Goal: Task Accomplishment & Management: Manage account settings

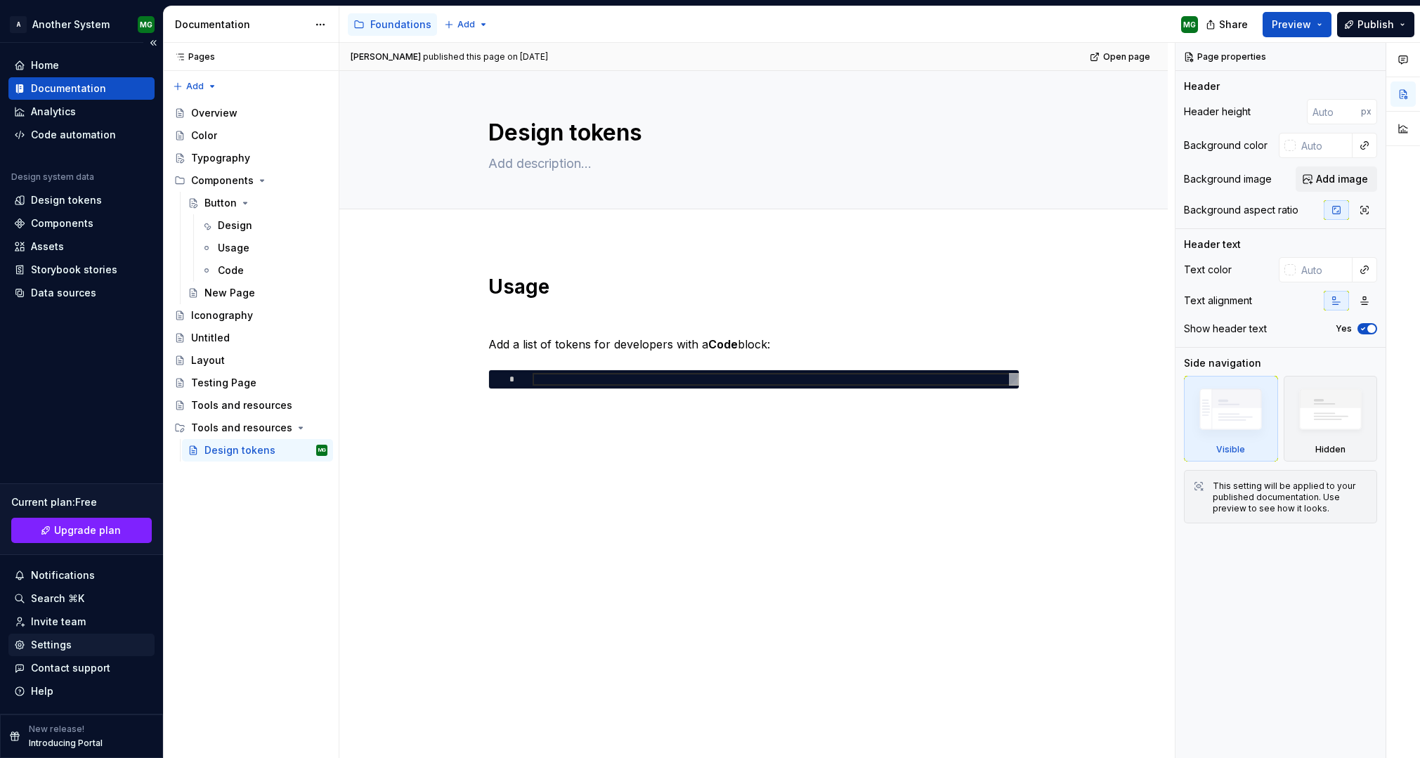
click at [53, 646] on div "Settings" at bounding box center [51, 645] width 41 height 14
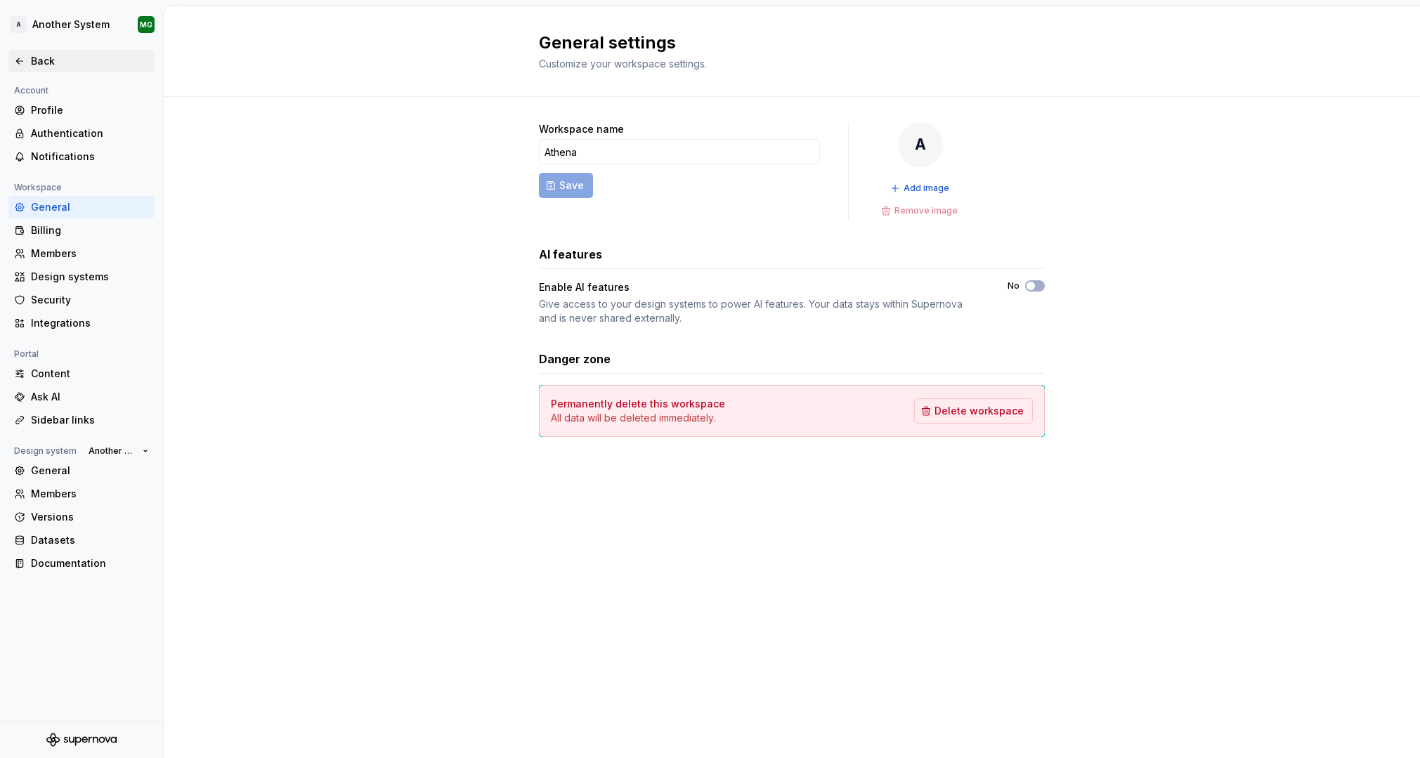
click at [25, 60] on div "Back" at bounding box center [81, 61] width 135 height 14
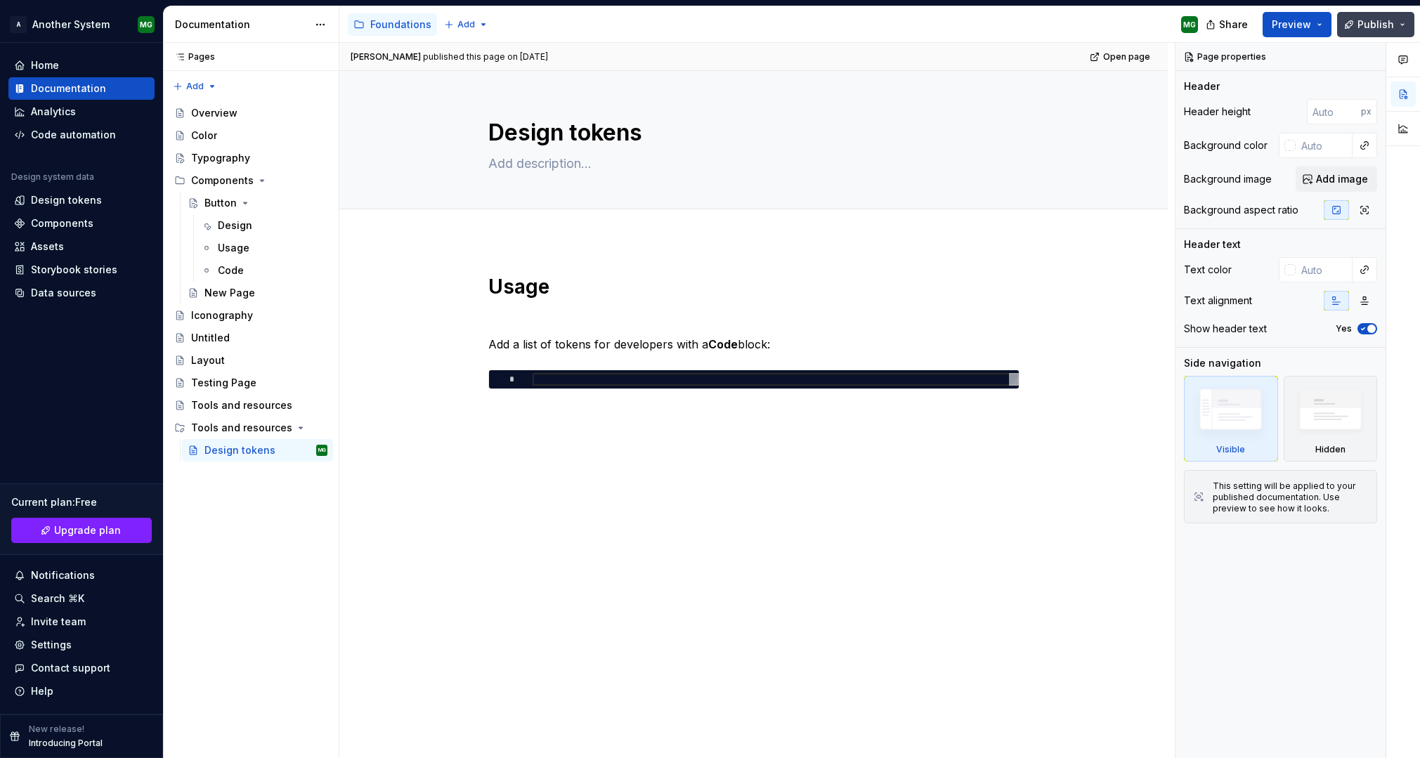
click at [1403, 25] on button "Publish" at bounding box center [1375, 24] width 77 height 25
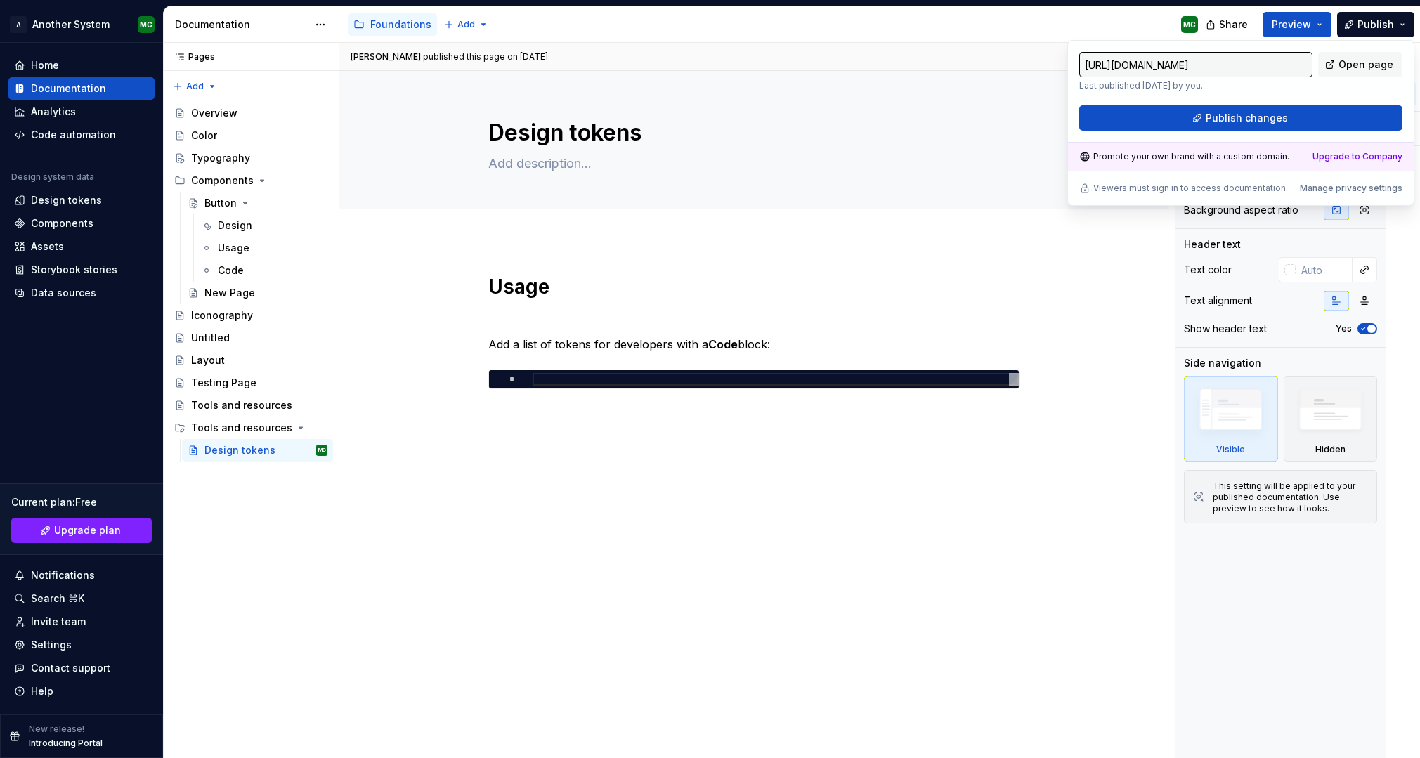
click at [1134, 14] on div "Accessibility guide for tree Page tree. Navigate the tree with the arrow keys. …" at bounding box center [774, 24] width 870 height 37
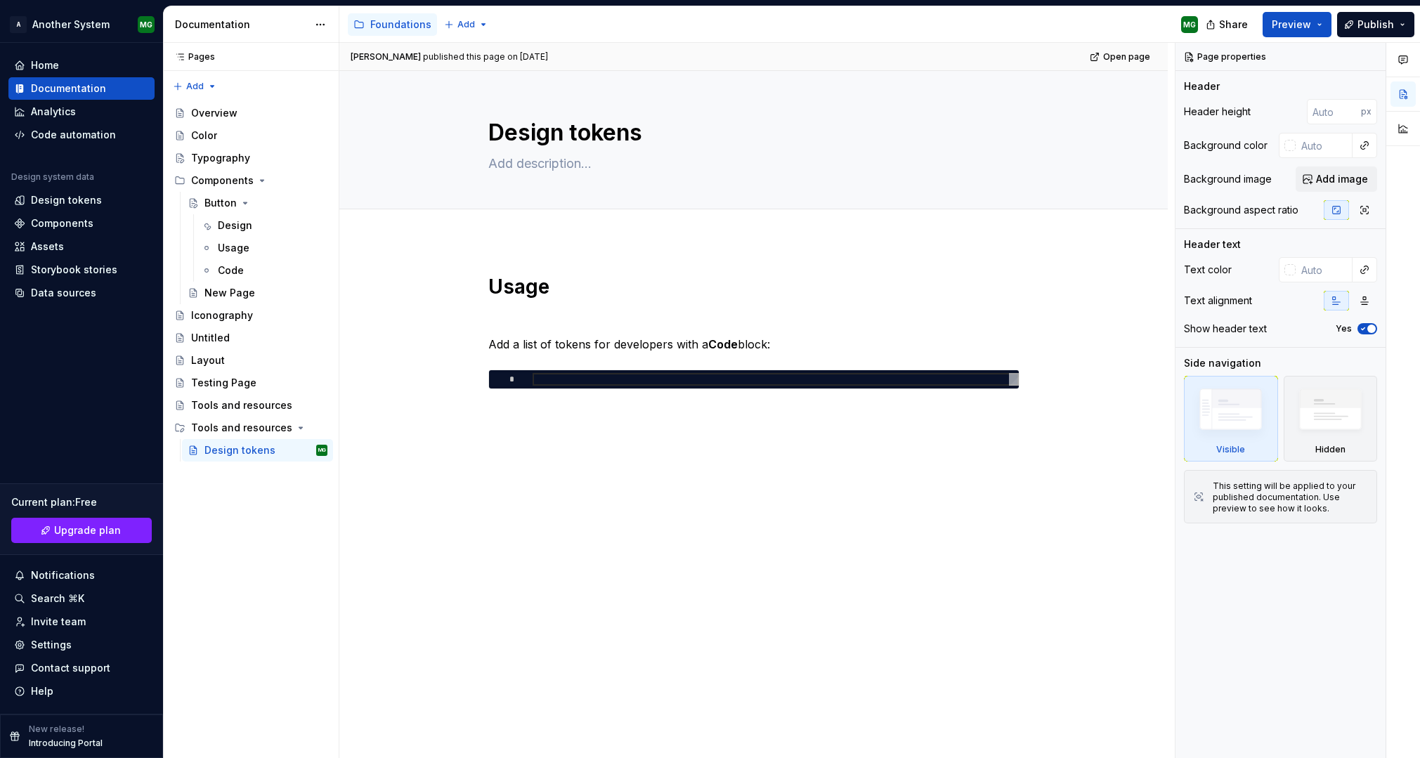
click at [1184, 24] on div "MG" at bounding box center [1189, 24] width 13 height 11
click at [83, 85] on div "Documentation" at bounding box center [68, 88] width 75 height 14
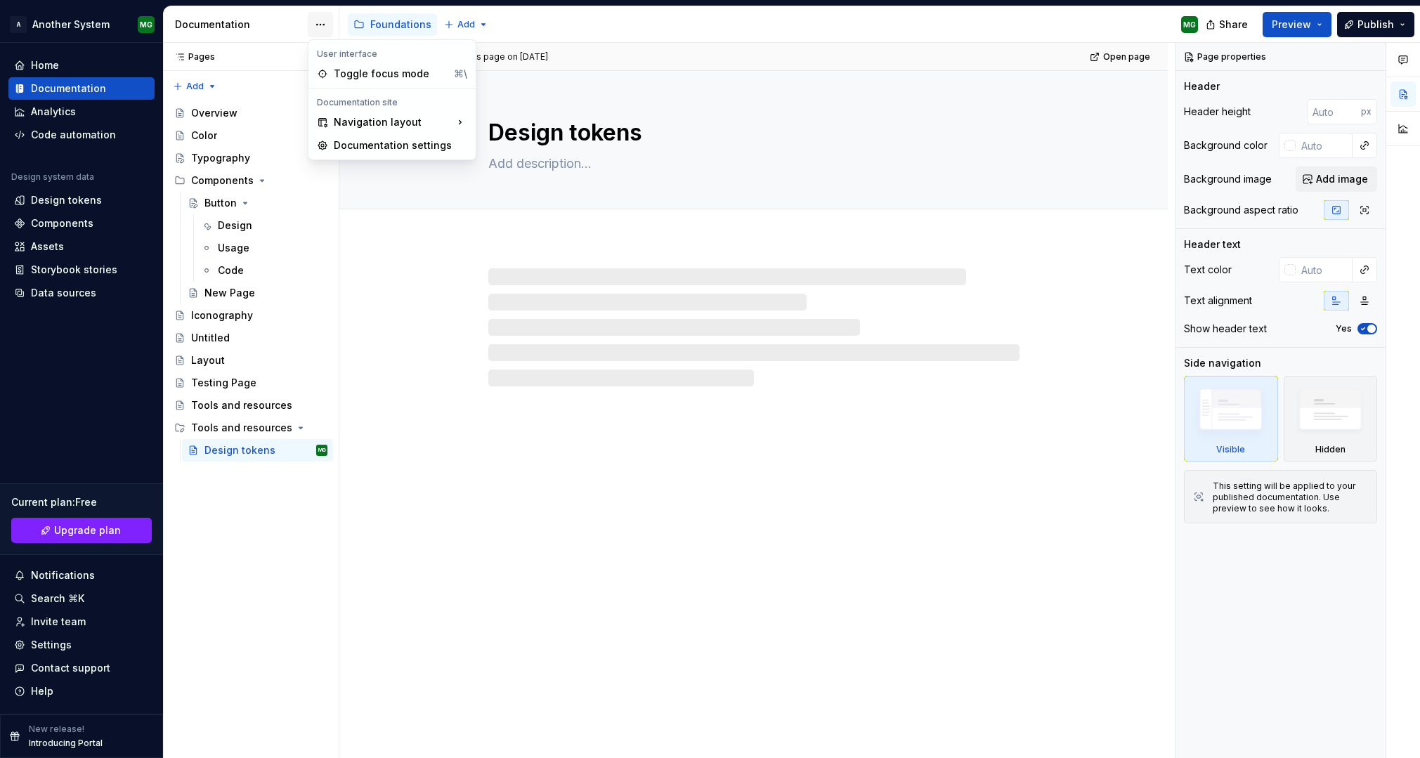
click at [321, 24] on html "A Another System MG Home Documentation Analytics Code automation Design system …" at bounding box center [710, 379] width 1420 height 758
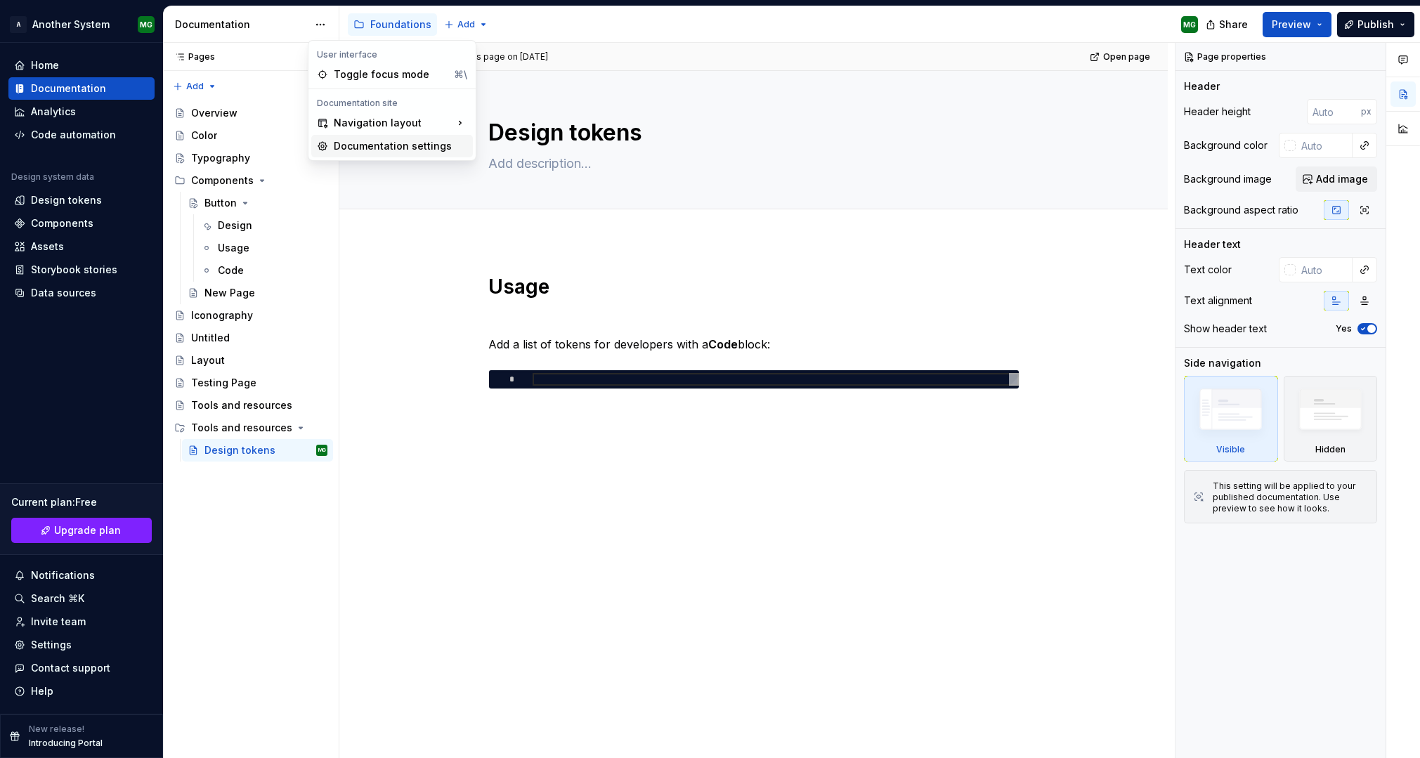
click at [430, 144] on div "Documentation settings" at bounding box center [400, 146] width 133 height 14
type textarea "*"
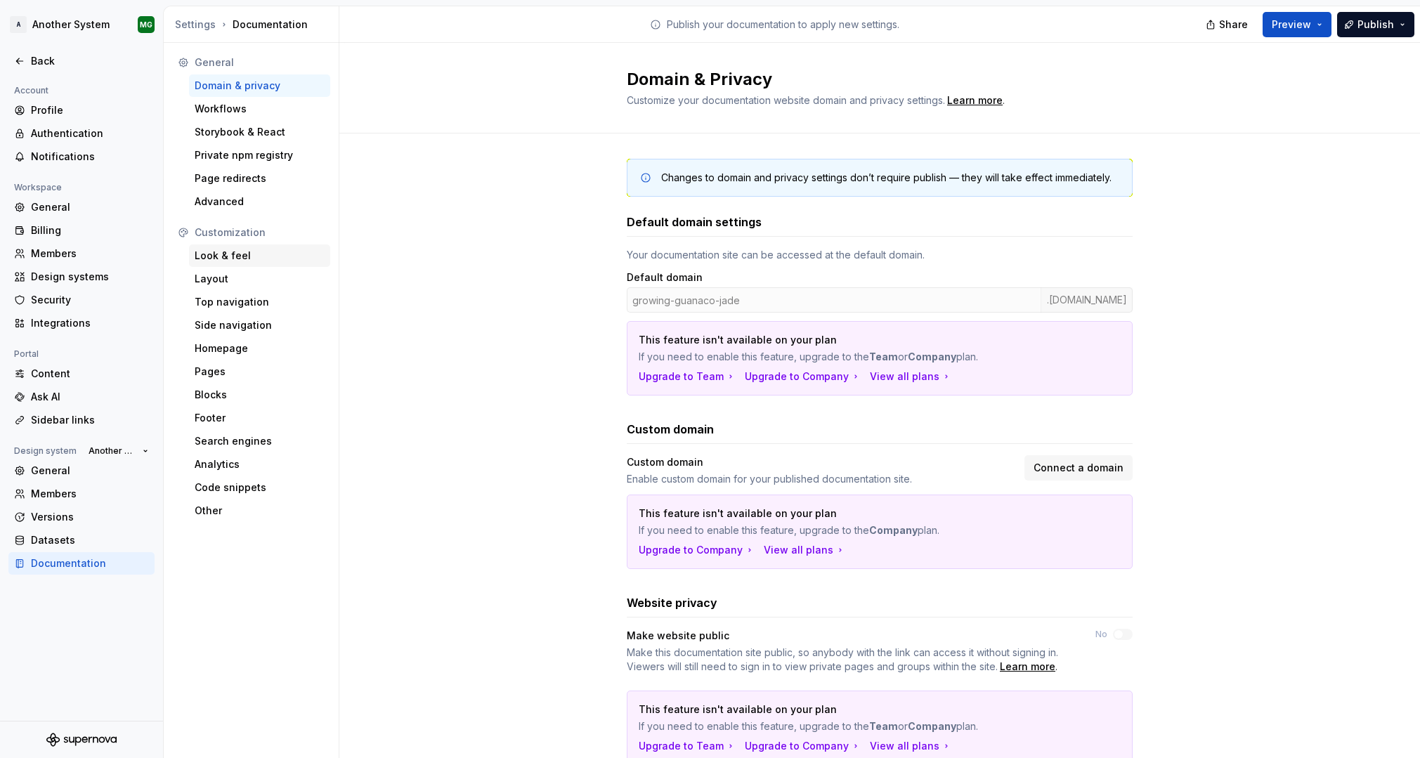
click at [228, 257] on div "Look & feel" at bounding box center [260, 256] width 130 height 14
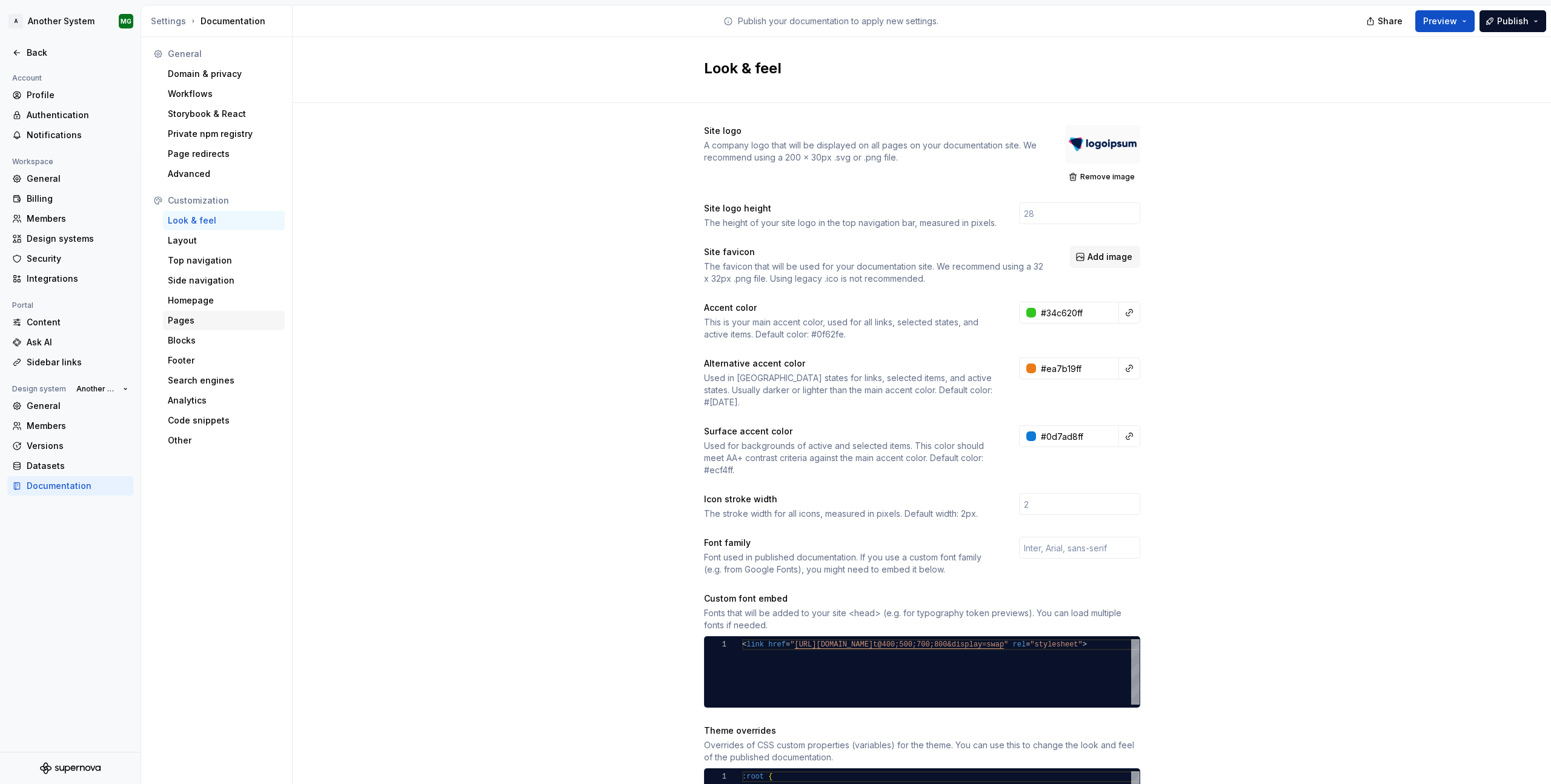
click at [218, 322] on div "Pages" at bounding box center [224, 321] width 112 height 12
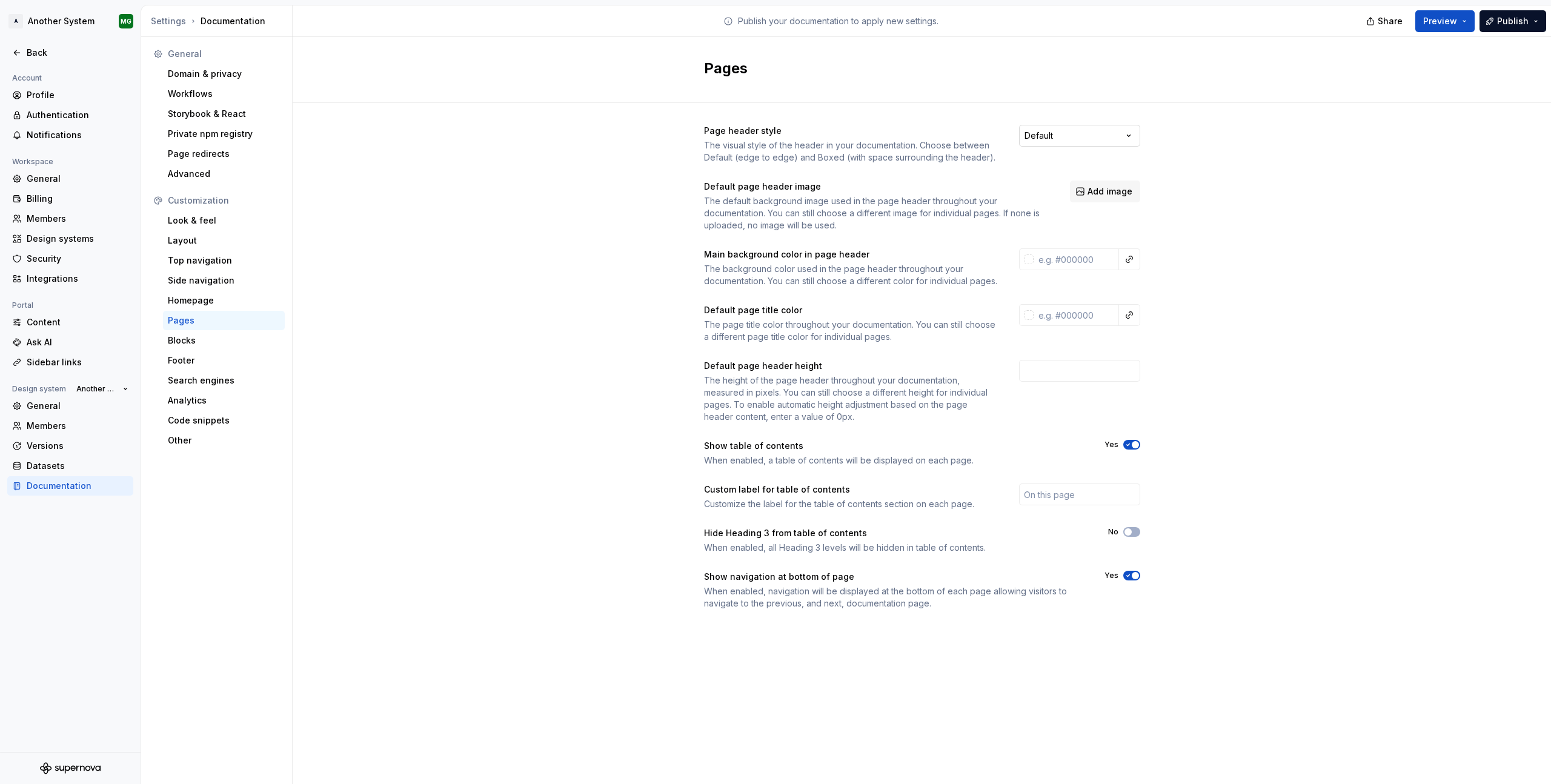
click at [1044, 142] on html "A Another System MG Back Account Profile Authentication Notifications Workspace…" at bounding box center [776, 392] width 1551 height 784
click at [1057, 137] on html "A Another System MG Back Account Profile Authentication Notifications Workspace…" at bounding box center [776, 392] width 1551 height 784
click at [235, 74] on div "Domain & privacy" at bounding box center [224, 74] width 112 height 12
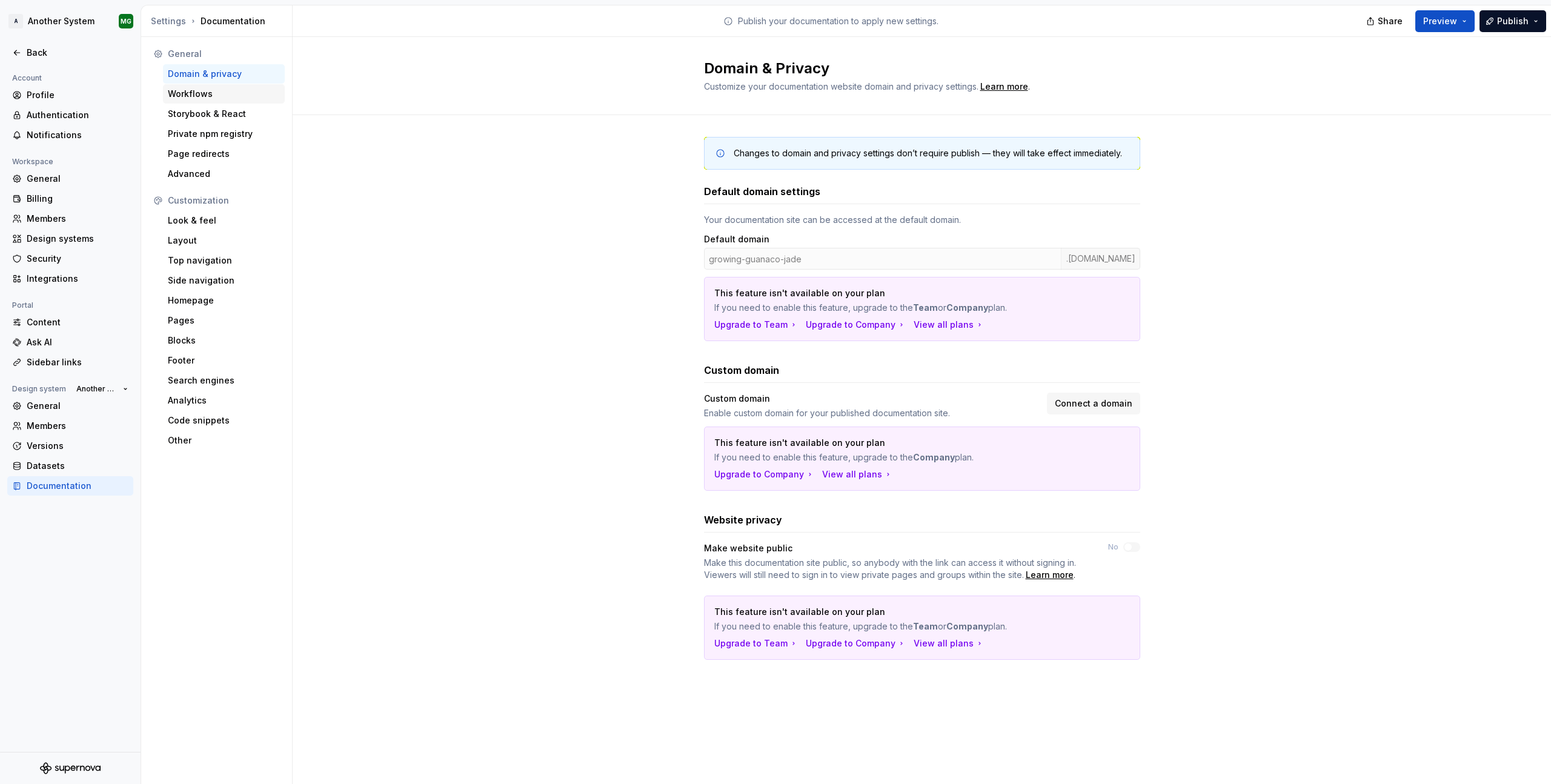
click at [223, 97] on div "Workflows" at bounding box center [224, 94] width 112 height 12
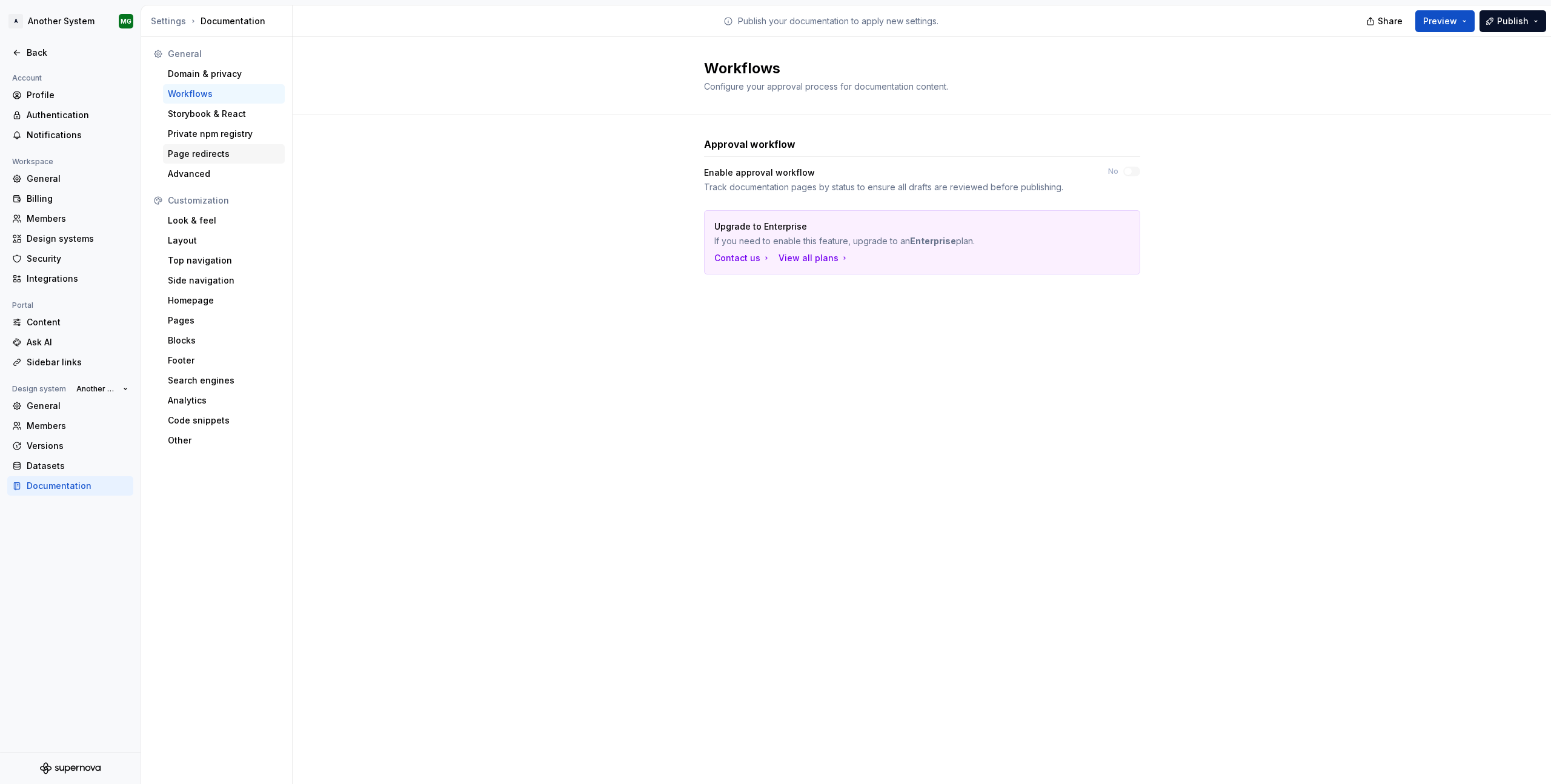
click at [237, 155] on div "Page redirects" at bounding box center [224, 154] width 112 height 12
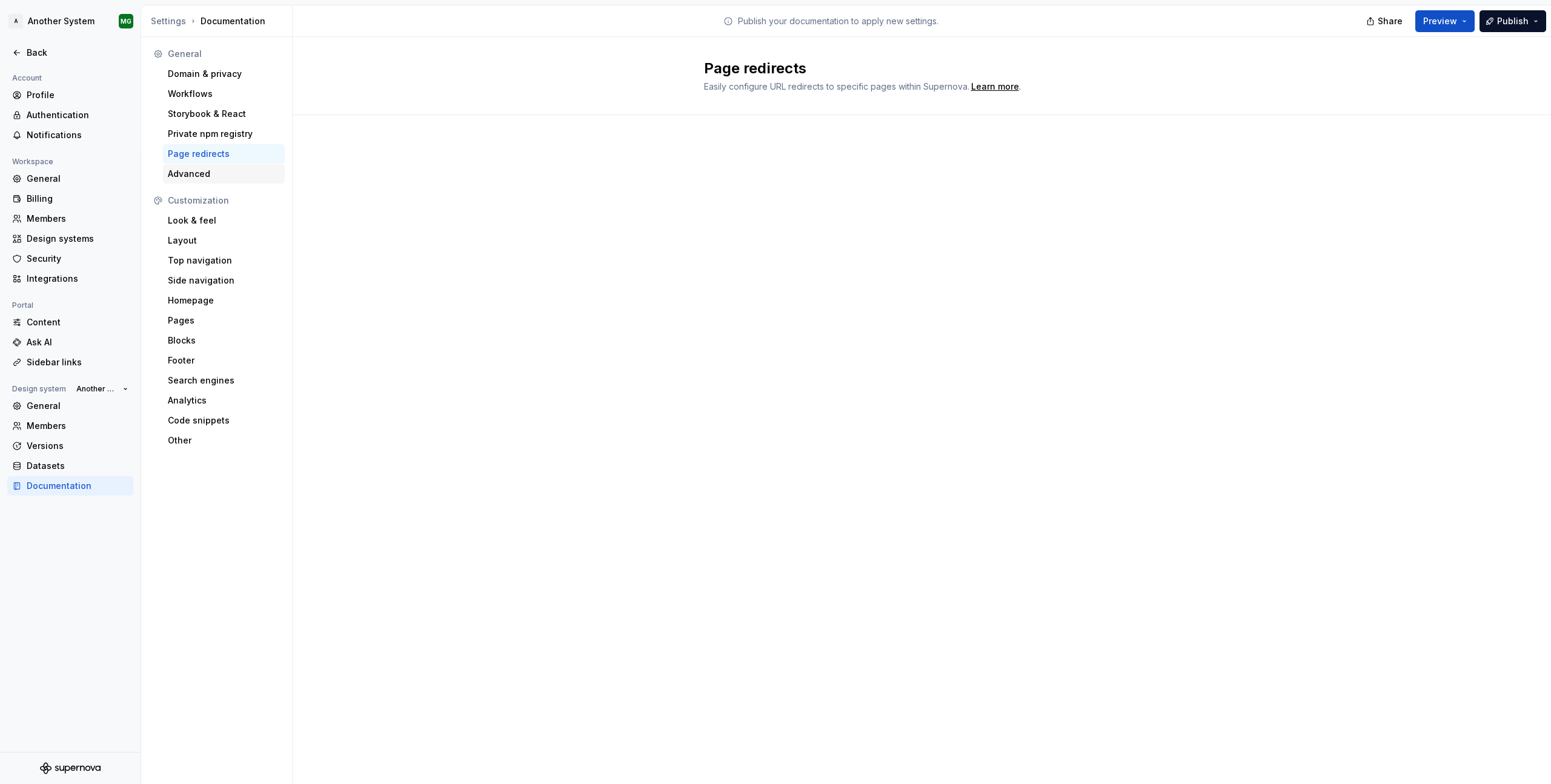
click at [232, 172] on div "Advanced" at bounding box center [224, 174] width 112 height 12
